Goal: Task Accomplishment & Management: Complete application form

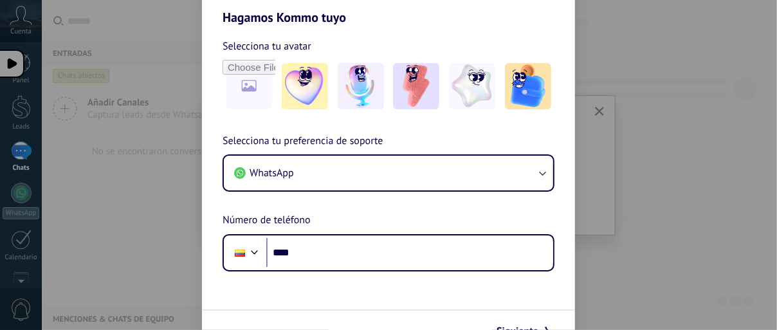
click at [730, 189] on div "Hagamos Kommo tuyo Selecciona tu avatar Selecciona tu preferencia de soporte Wh…" at bounding box center [388, 165] width 777 height 330
click at [729, 183] on div "Hagamos Kommo tuyo Selecciona tu avatar Selecciona tu preferencia de soporte Wh…" at bounding box center [388, 165] width 777 height 330
click at [728, 183] on div "Hagamos Kommo tuyo Selecciona tu avatar Selecciona tu preferencia de soporte Wh…" at bounding box center [388, 165] width 777 height 330
click at [626, 81] on div "Hagamos Kommo tuyo Selecciona tu avatar Selecciona tu preferencia de soporte Wh…" at bounding box center [388, 165] width 777 height 330
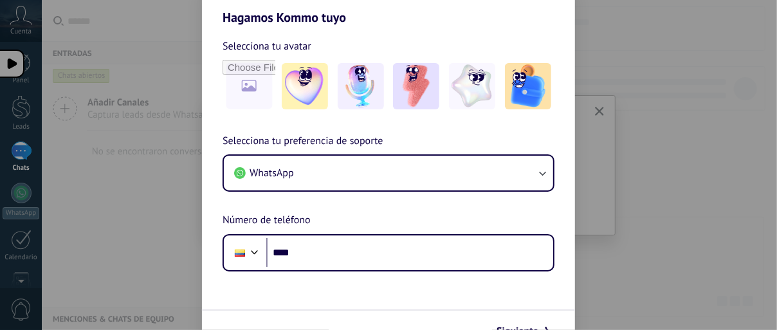
click at [565, 5] on h2 "Hagamos Kommo tuyo" at bounding box center [388, 2] width 373 height 46
drag, startPoint x: 579, startPoint y: 5, endPoint x: 587, endPoint y: 6, distance: 8.5
click at [586, 6] on div "Hagamos Kommo tuyo Selecciona tu avatar Selecciona tu preferencia de soporte Wh…" at bounding box center [388, 165] width 777 height 330
click at [137, 147] on div "Hagamos Kommo tuyo Selecciona tu avatar Selecciona tu preferencia de soporte Wh…" at bounding box center [388, 165] width 777 height 330
click at [537, 329] on span "Siguiente" at bounding box center [518, 331] width 42 height 9
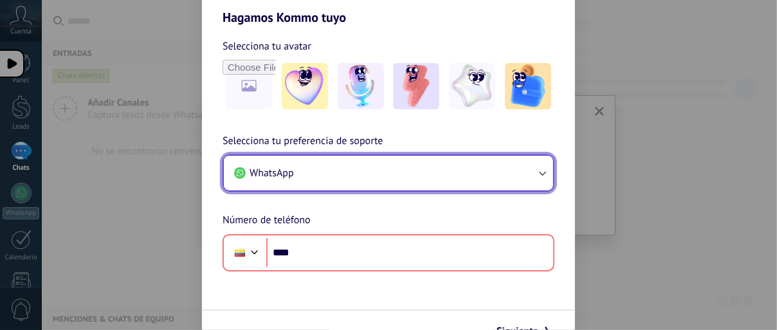
click at [540, 177] on icon "button" at bounding box center [542, 173] width 13 height 13
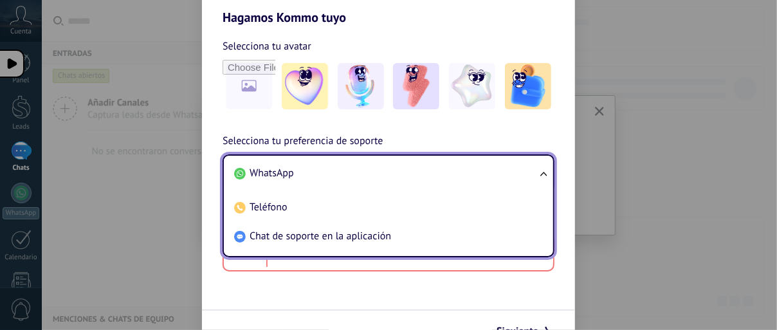
click at [544, 175] on ul "WhatsApp Teléfono Chat de soporte en la aplicación" at bounding box center [389, 205] width 332 height 103
click at [548, 167] on ul "WhatsApp Teléfono Chat de soporte en la aplicación" at bounding box center [389, 205] width 332 height 103
click at [619, 29] on div "Hagamos Kommo tuyo Selecciona tu avatar Selecciona tu preferencia de soporte Wh…" at bounding box center [388, 165] width 777 height 330
